Goal: Contribute content

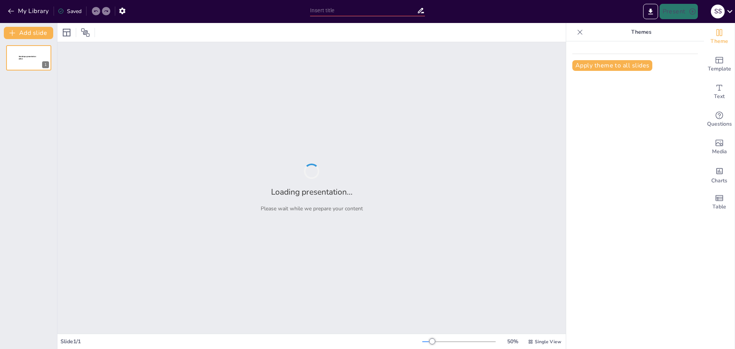
type input "Thriving Thursdays: Inspiring Tales of Resilience from a Teen's Perspective on …"
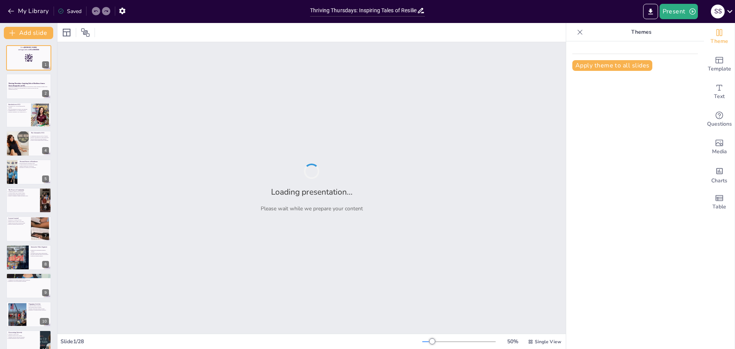
checkbox input "true"
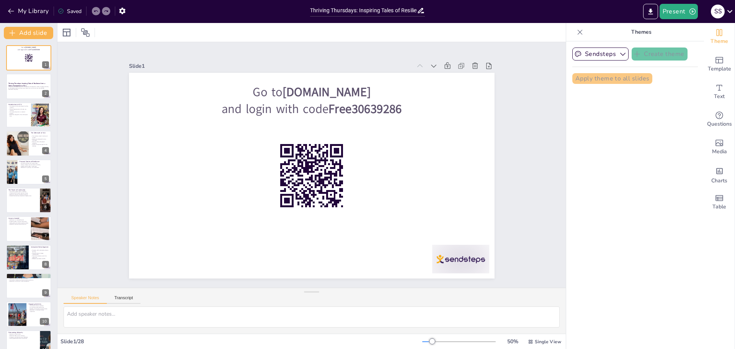
checkbox input "true"
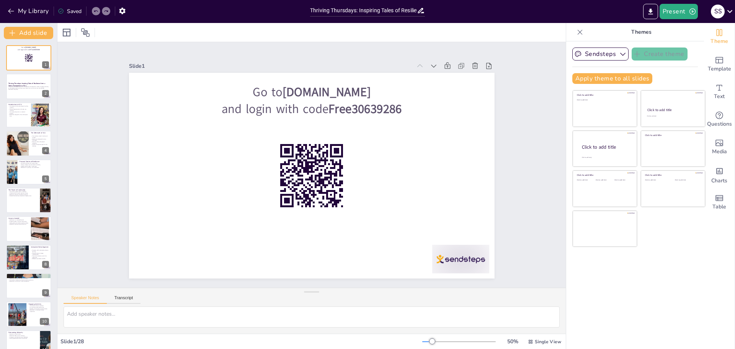
checkbox input "true"
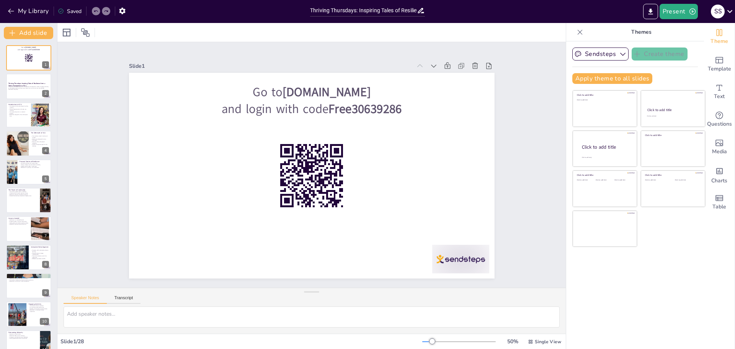
checkbox input "true"
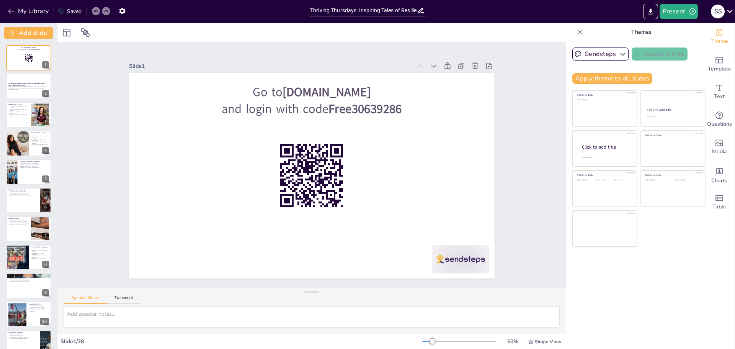
checkbox input "true"
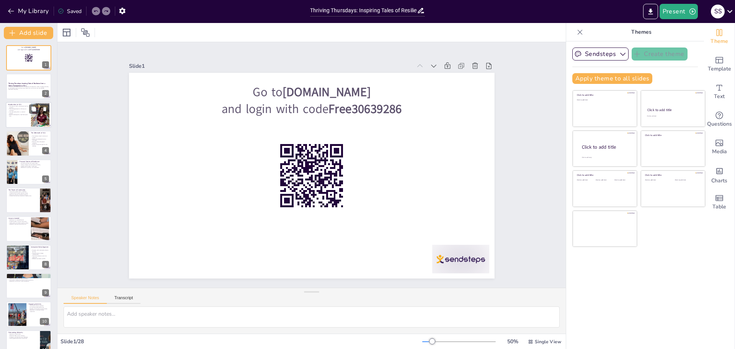
checkbox input "true"
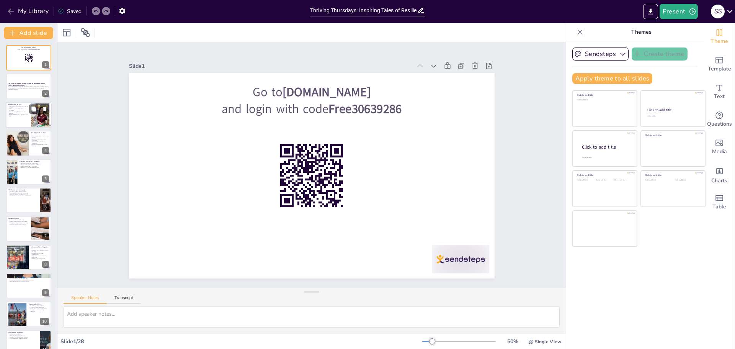
checkbox input "true"
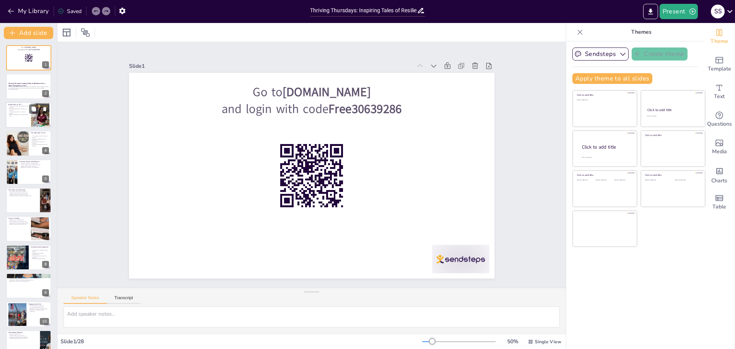
checkbox input "true"
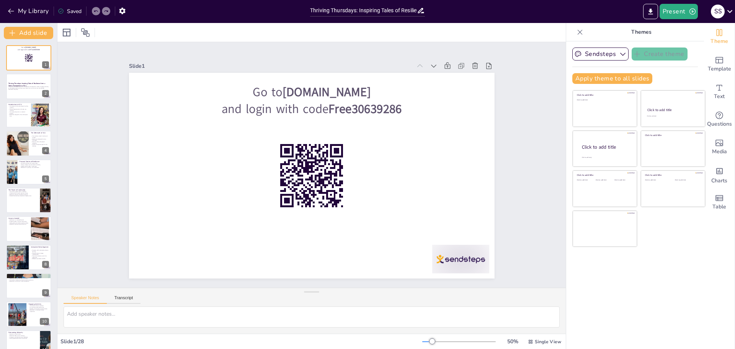
checkbox input "true"
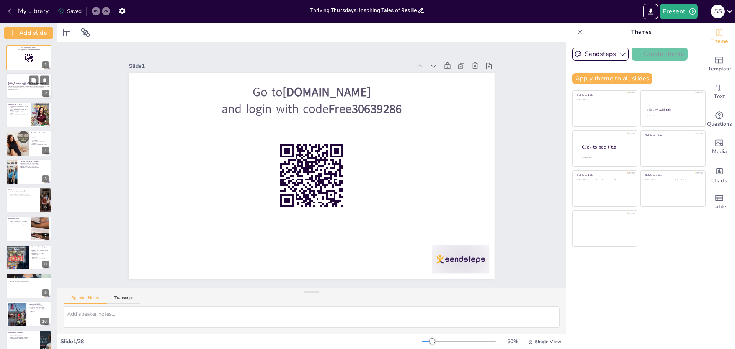
click at [24, 92] on div at bounding box center [29, 86] width 46 height 26
checkbox input "true"
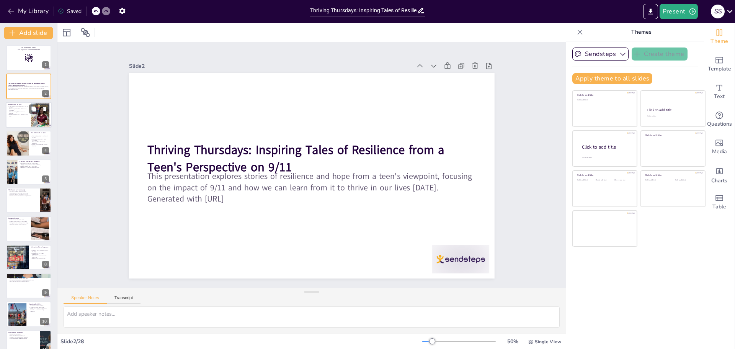
checkbox input "true"
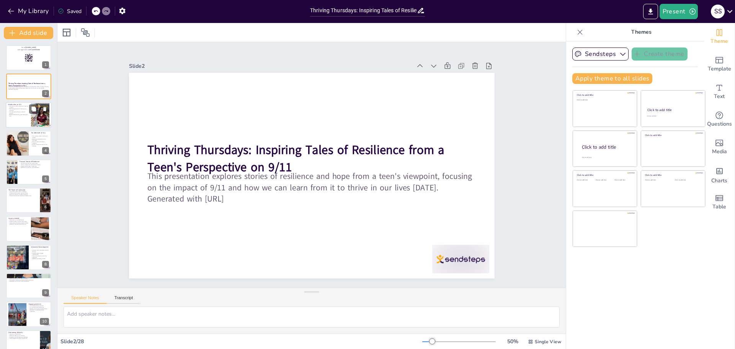
checkbox input "true"
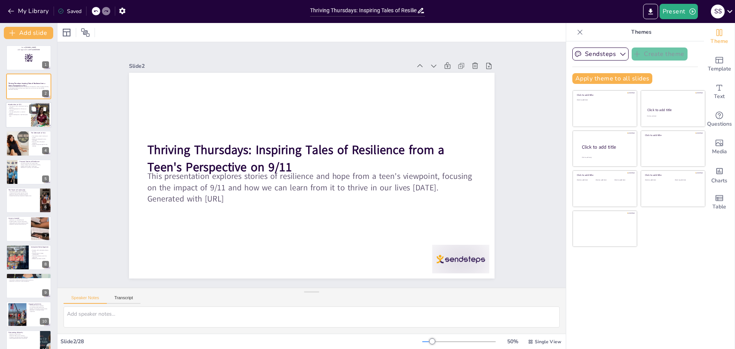
checkbox input "true"
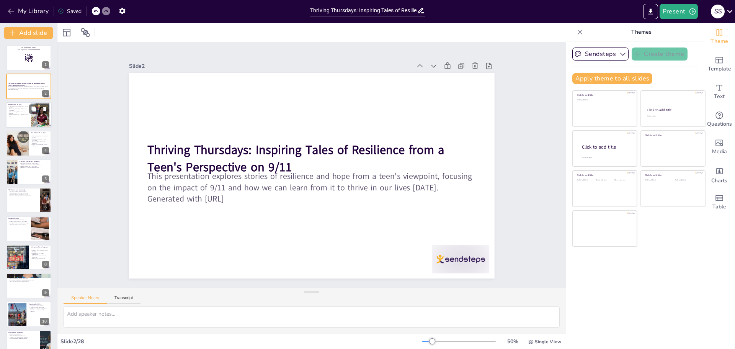
checkbox input "true"
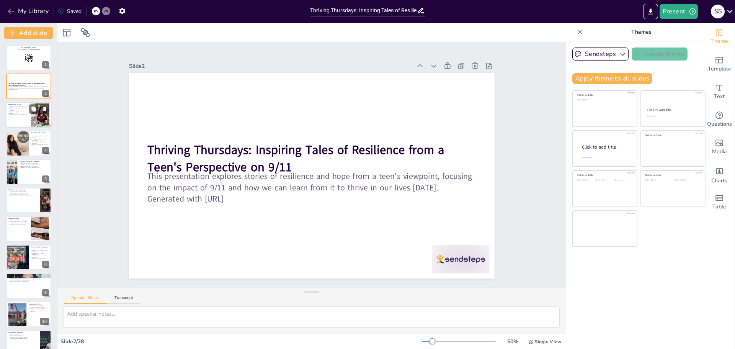
checkbox input "true"
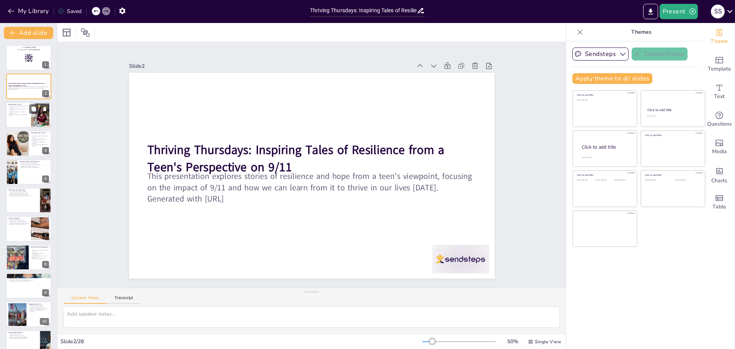
checkbox input "true"
click at [26, 119] on div at bounding box center [29, 115] width 46 height 26
type textarea "The events of 9/11 led to significant changes in policies and security measures…"
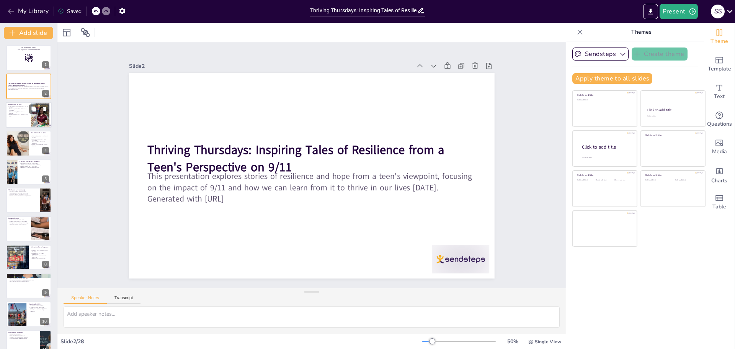
checkbox input "true"
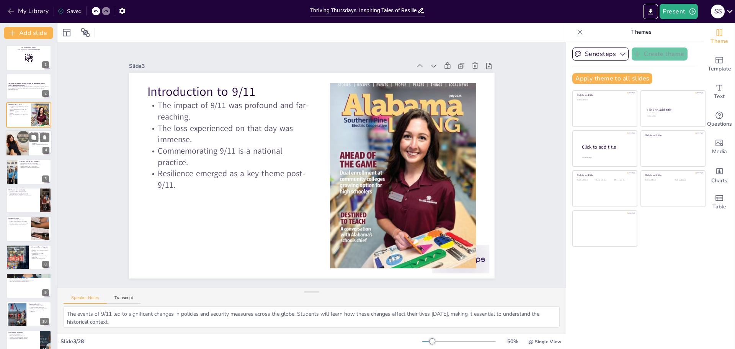
checkbox input "true"
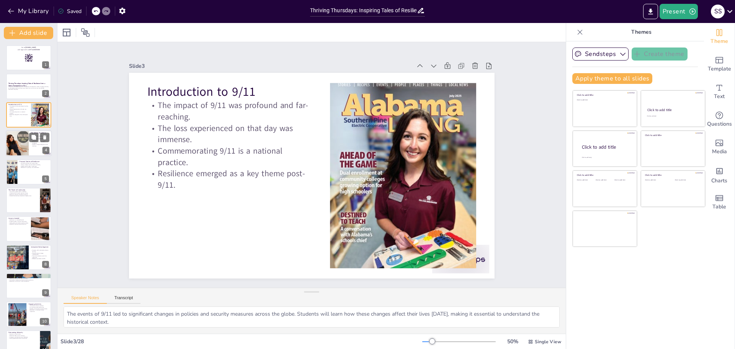
checkbox input "true"
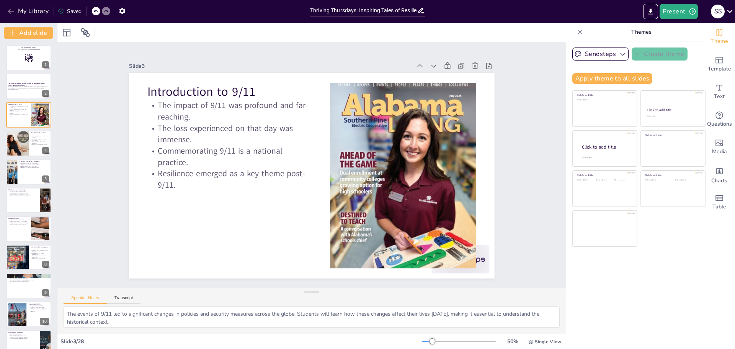
checkbox input "true"
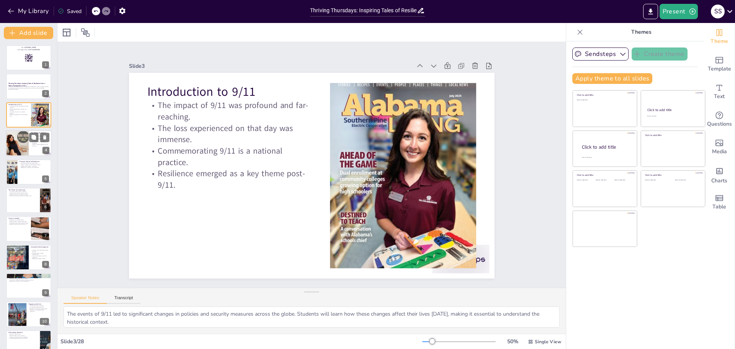
checkbox input "true"
click at [25, 150] on div at bounding box center [17, 143] width 26 height 26
type textarea "The aftermath of 9/11 highlighted the importance of community support and the s…"
checkbox input "true"
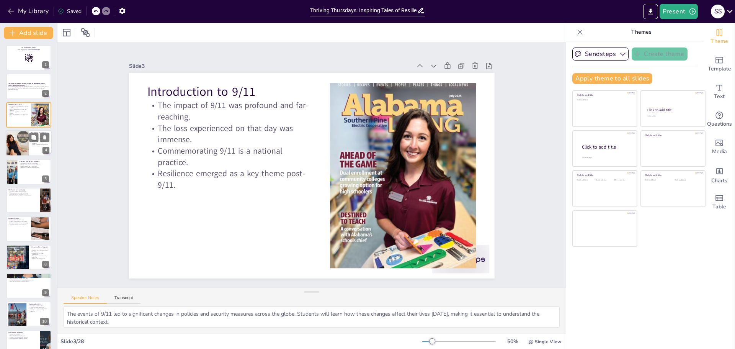
checkbox input "true"
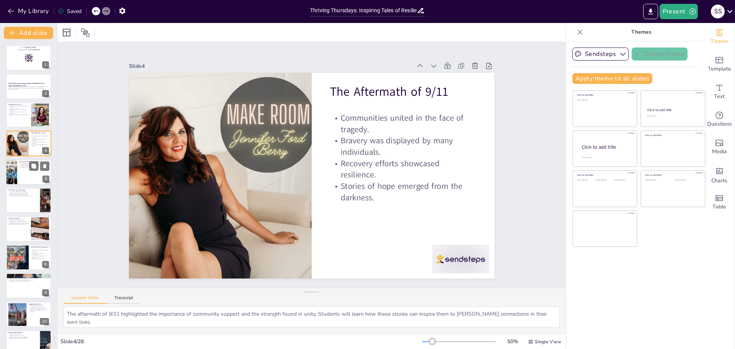
checkbox input "true"
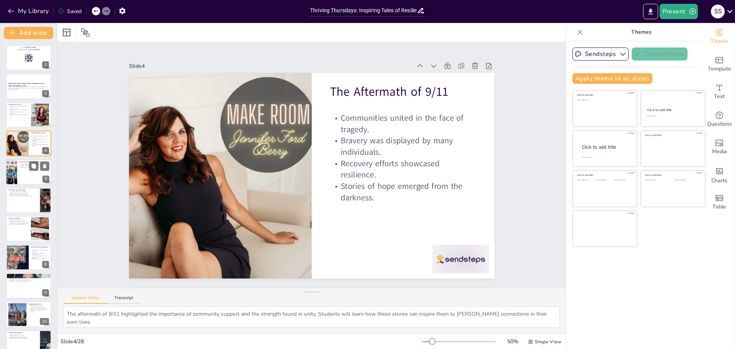
checkbox input "true"
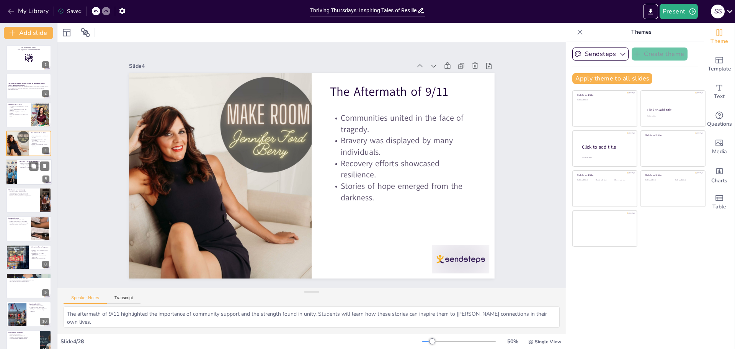
checkbox input "true"
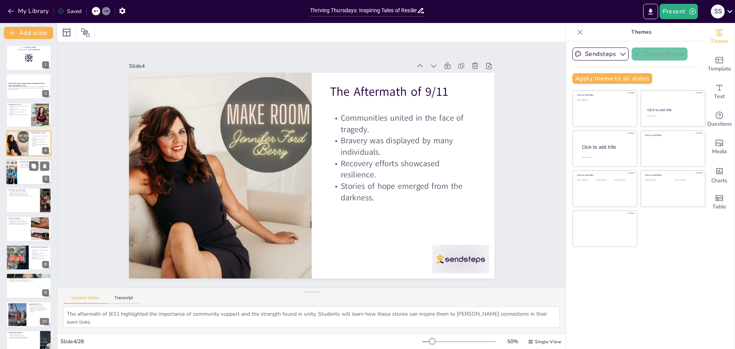
checkbox input "true"
click at [21, 176] on div at bounding box center [29, 172] width 46 height 26
type textarea "Personal stories resonate deeply and can motivate students to reflect on their …"
checkbox input "true"
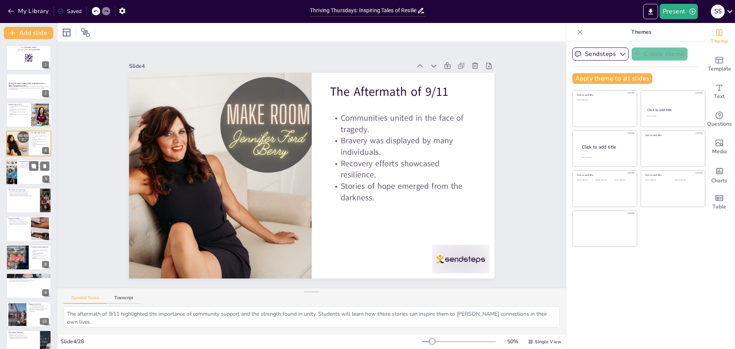
checkbox input "true"
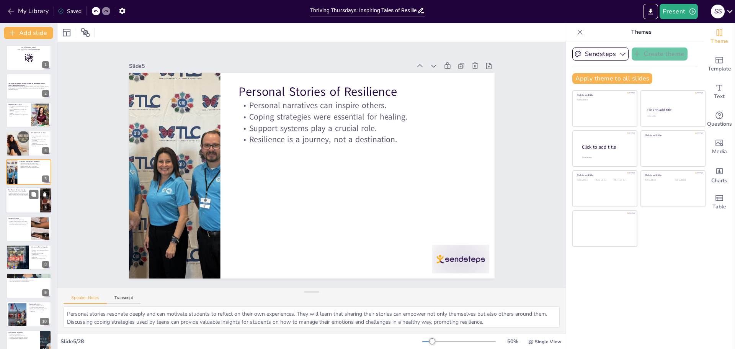
checkbox input "true"
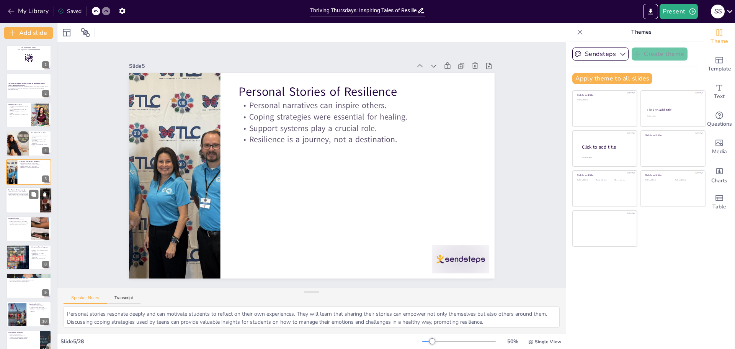
checkbox input "true"
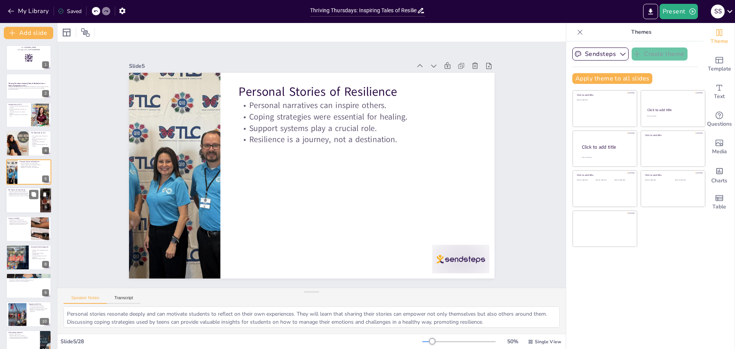
checkbox input "true"
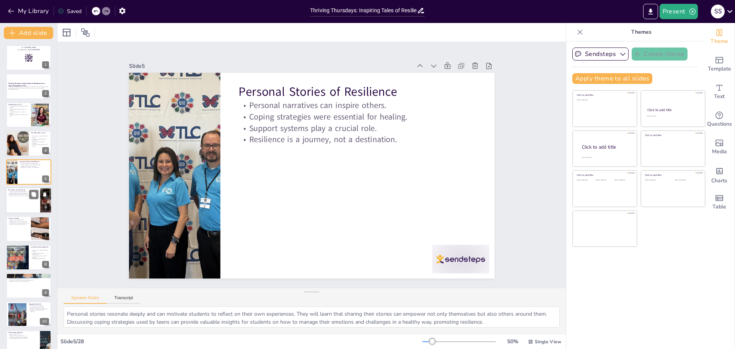
checkbox input "true"
click at [14, 212] on div "The Power of Community Community support fosters resilience. Collective efforts…" at bounding box center [29, 200] width 46 height 26
type textarea "Emphasizing community support can help students recognize the importance of bei…"
checkbox input "true"
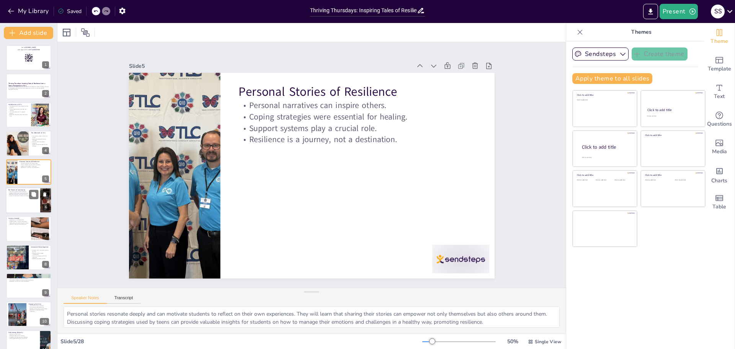
checkbox input "true"
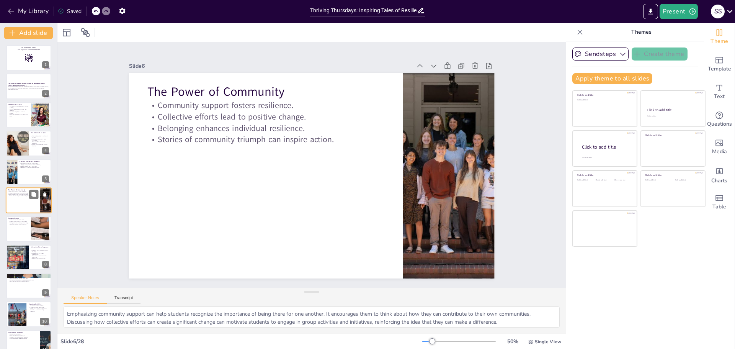
scroll to position [7, 0]
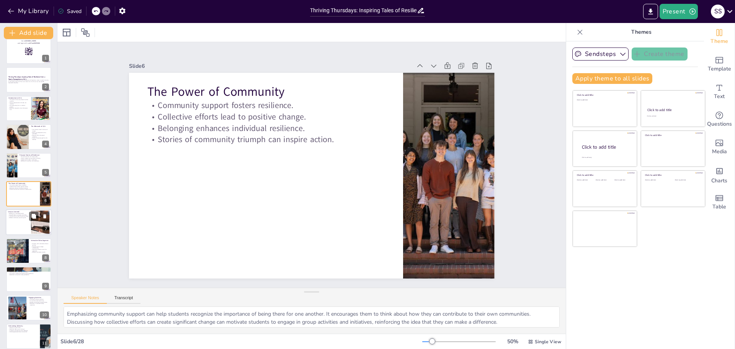
checkbox input "true"
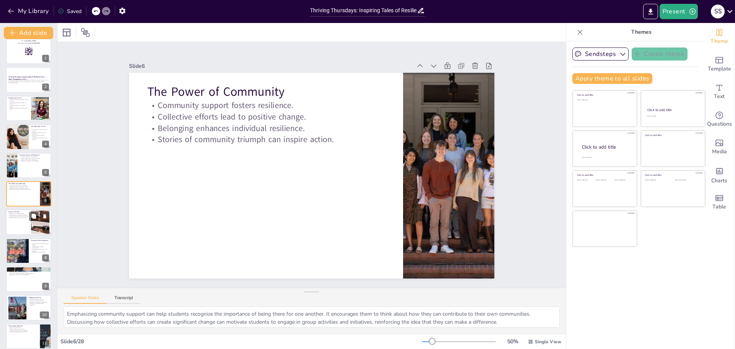
checkbox input "true"
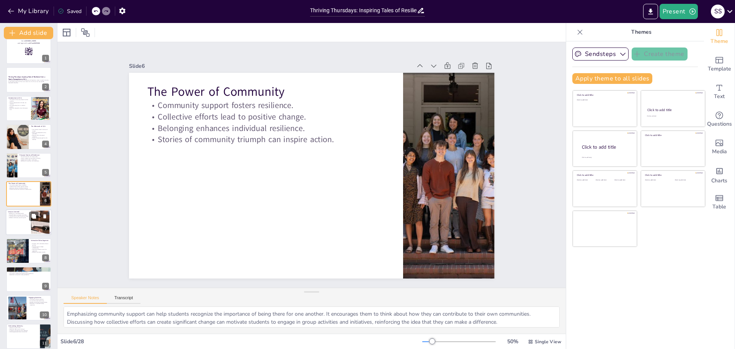
checkbox input "true"
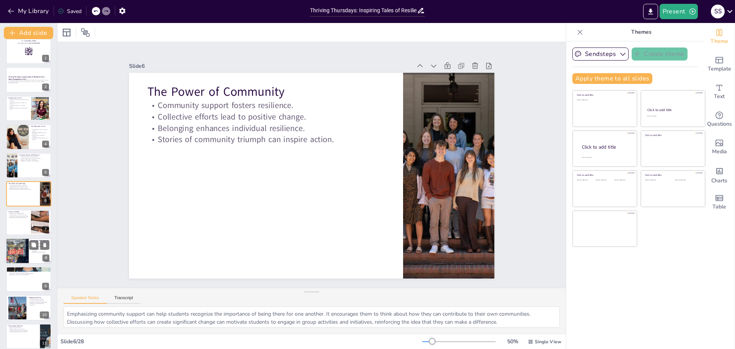
checkbox input "true"
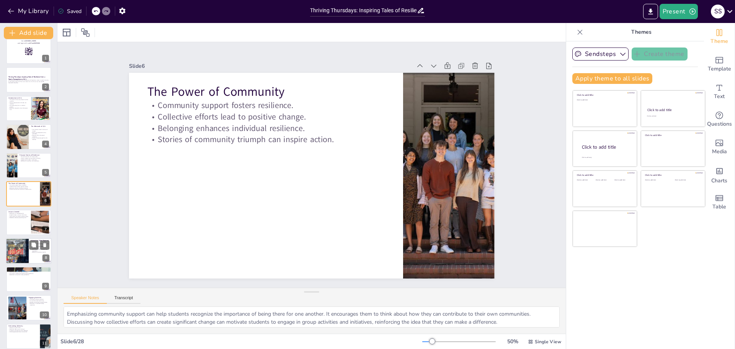
click at [11, 254] on div at bounding box center [17, 250] width 23 height 31
type textarea "Utilizing multimedia such as videos can make the presentation more engaging for…"
checkbox input "true"
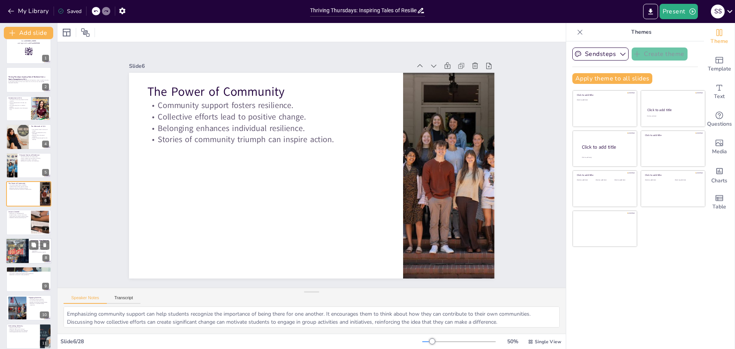
checkbox input "true"
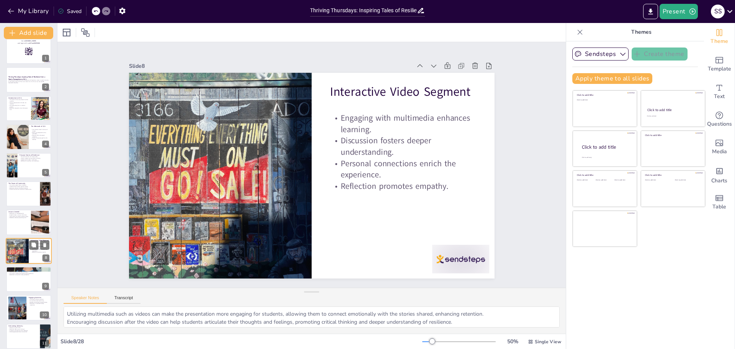
scroll to position [63, 0]
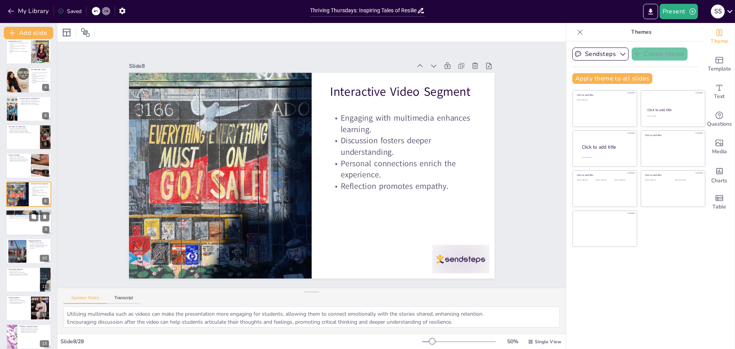
checkbox input "true"
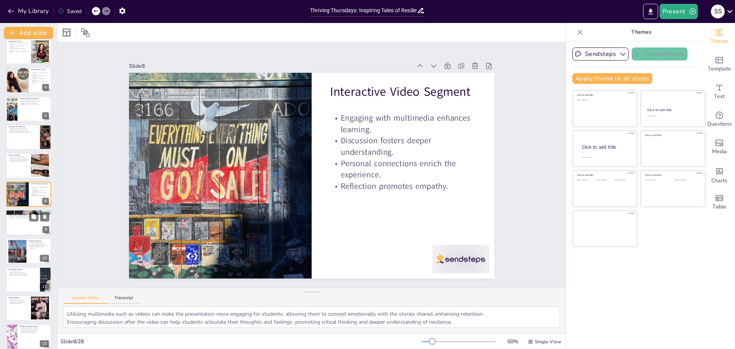
checkbox input "true"
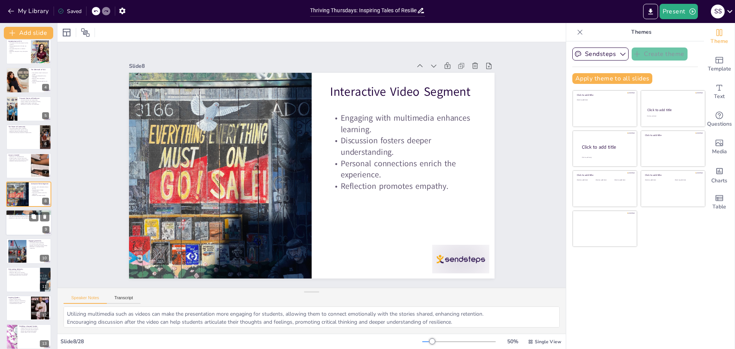
checkbox input "true"
click at [17, 215] on p "Helping professions are vital for recovery." at bounding box center [28, 215] width 41 height 2
type textarea "Discussing how new careers arose from the need for support and recovery can ins…"
checkbox input "true"
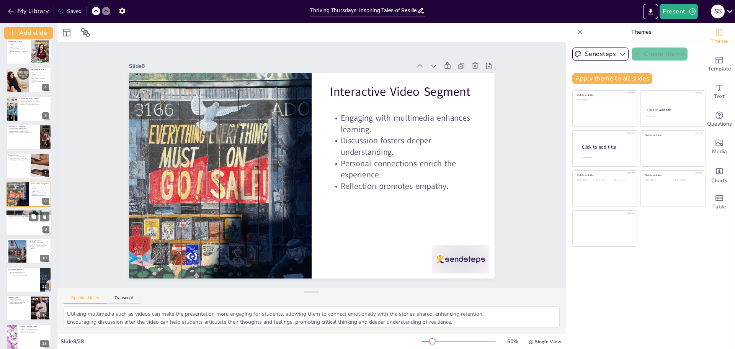
checkbox input "true"
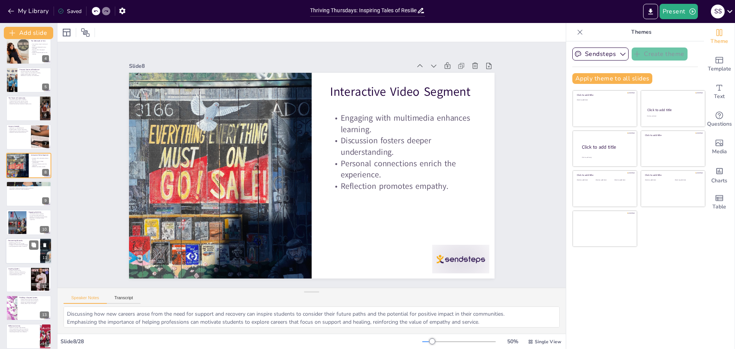
checkbox input "true"
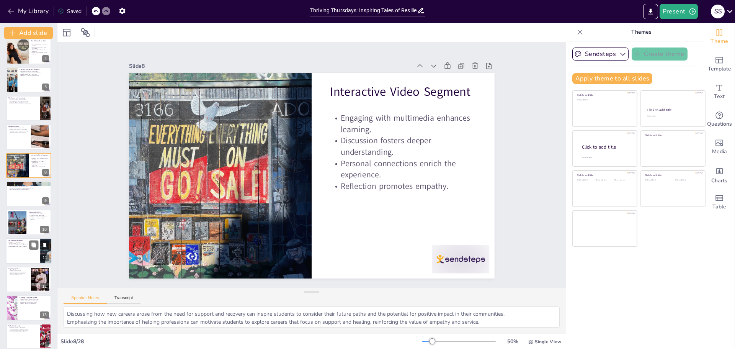
checkbox input "true"
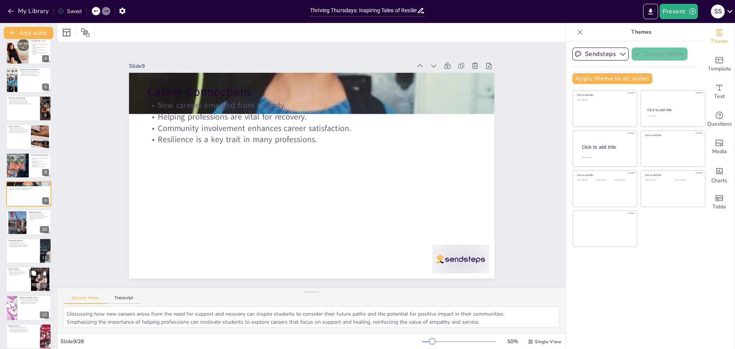
checkbox input "true"
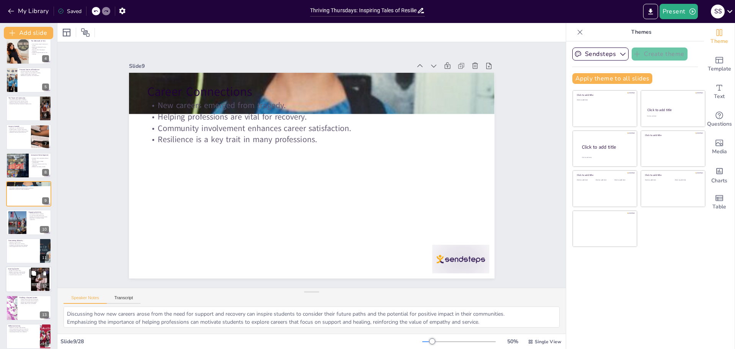
click at [18, 280] on div at bounding box center [29, 279] width 46 height 26
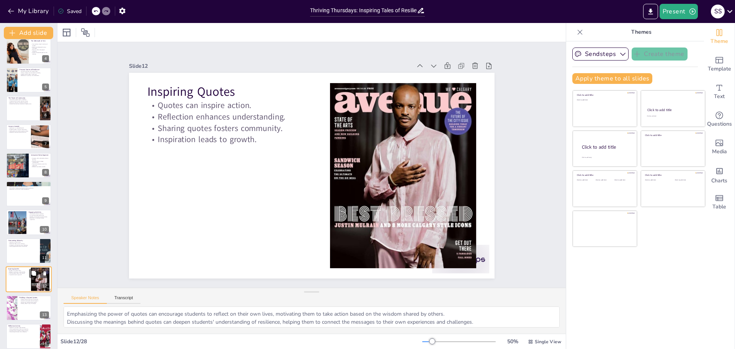
scroll to position [177, 0]
